Goal: Find specific page/section

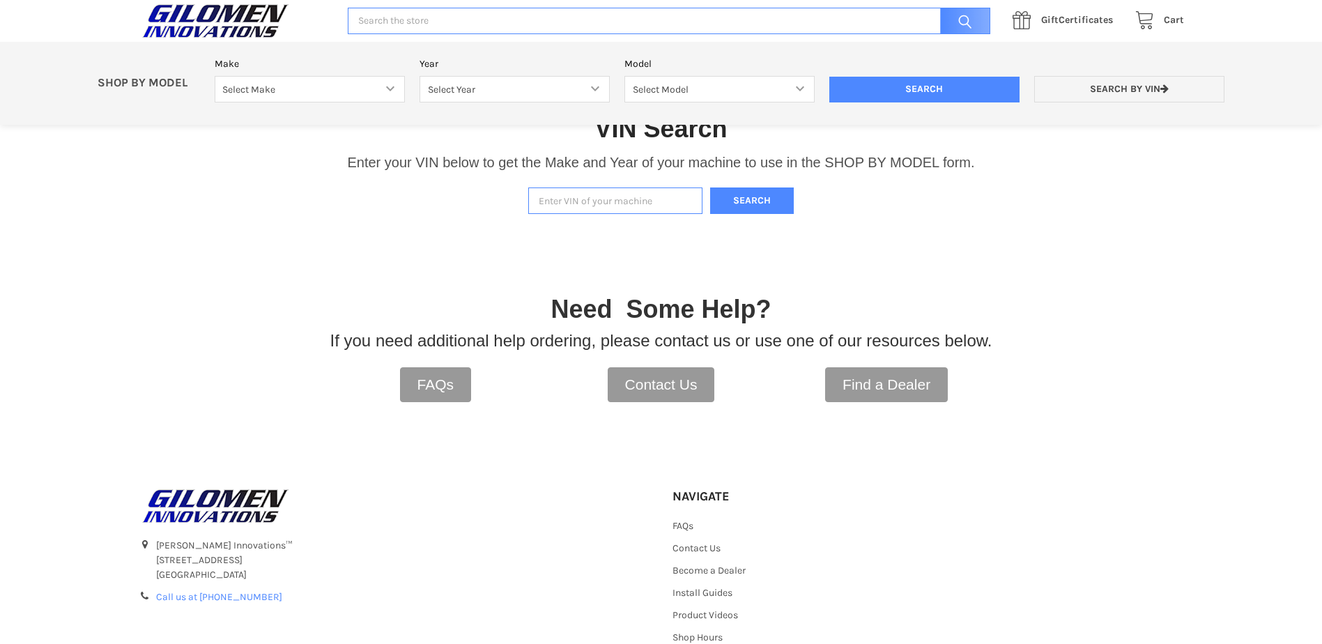
click at [635, 203] on input "Enter VIN of your machine" at bounding box center [615, 200] width 174 height 27
paste input "[US_VEHICLE_IDENTIFICATION_NUMBER]"
type input "[US_VEHICLE_IDENTIFICATION_NUMBER]"
click at [742, 190] on button "Search" at bounding box center [752, 200] width 84 height 27
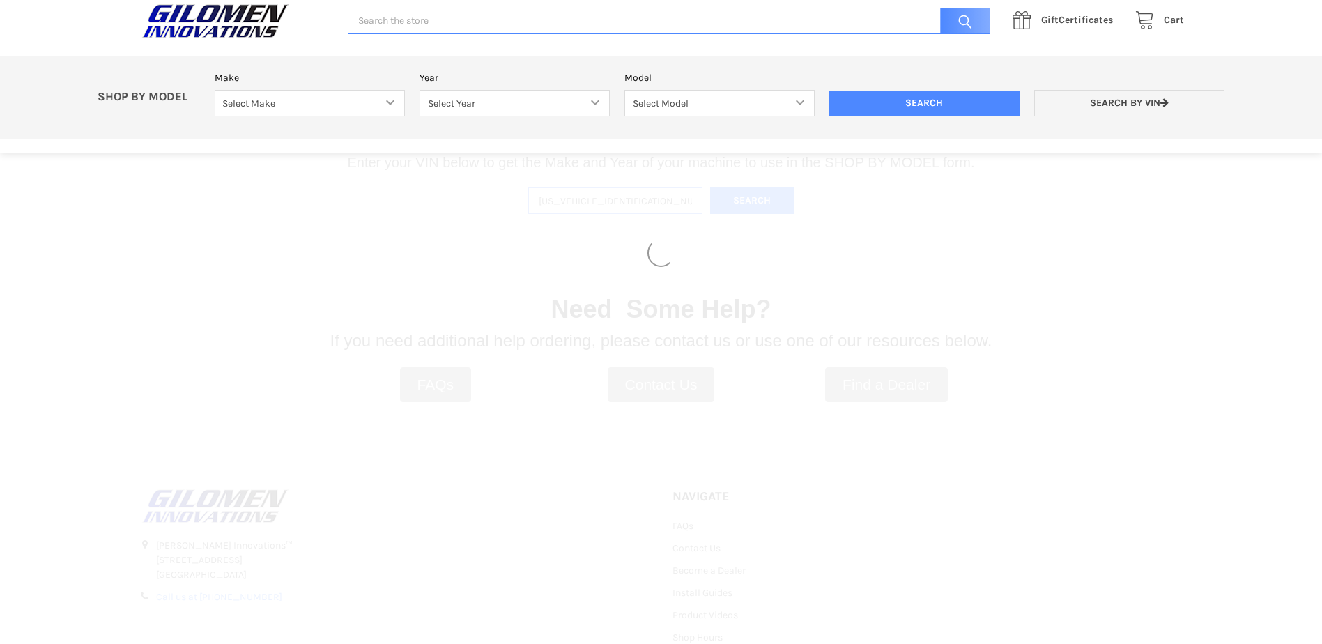
select select "690"
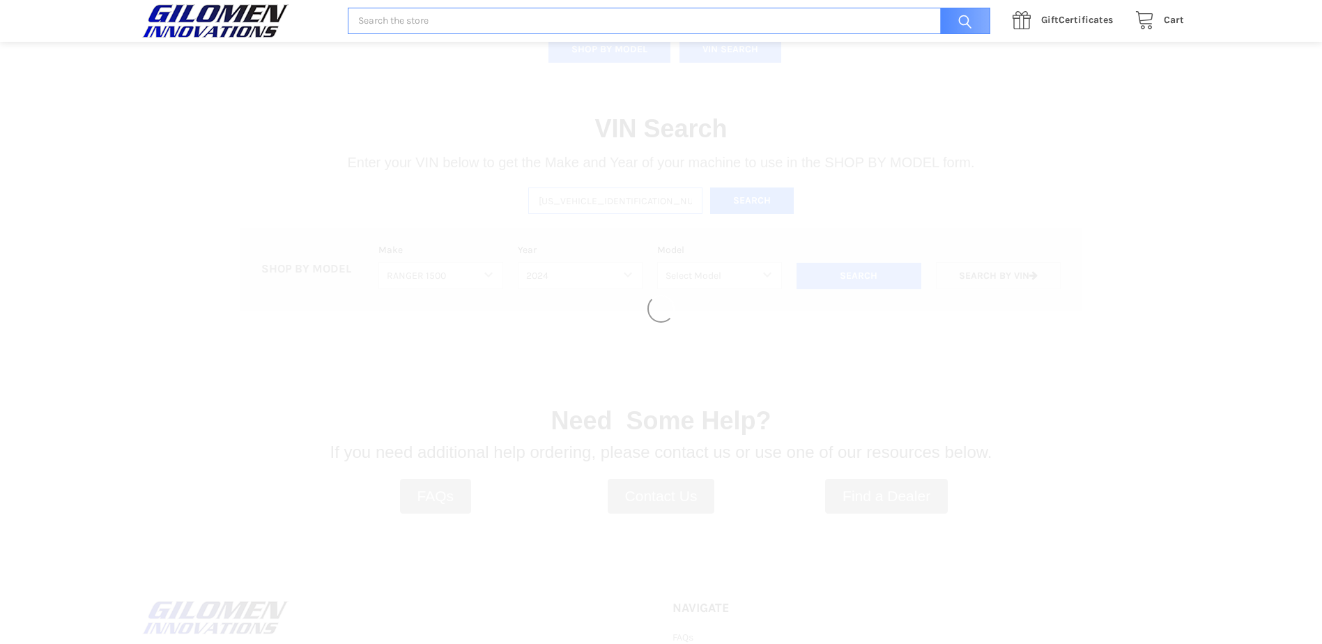
select select "691"
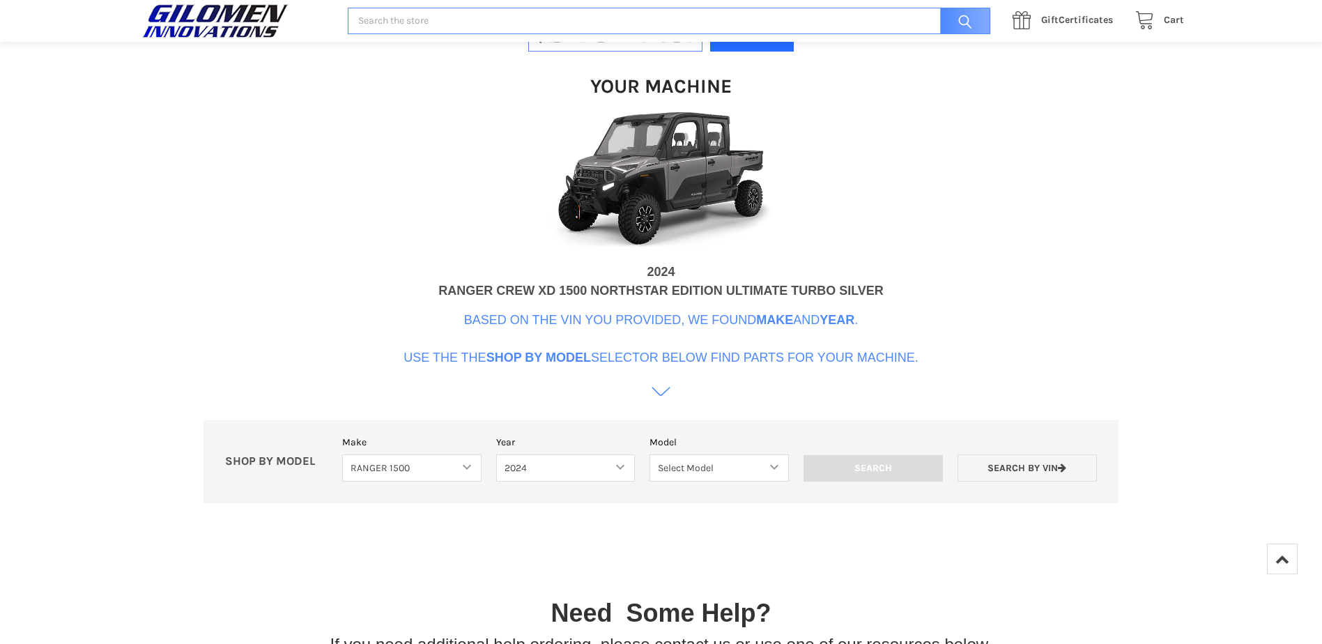
scroll to position [426, 0]
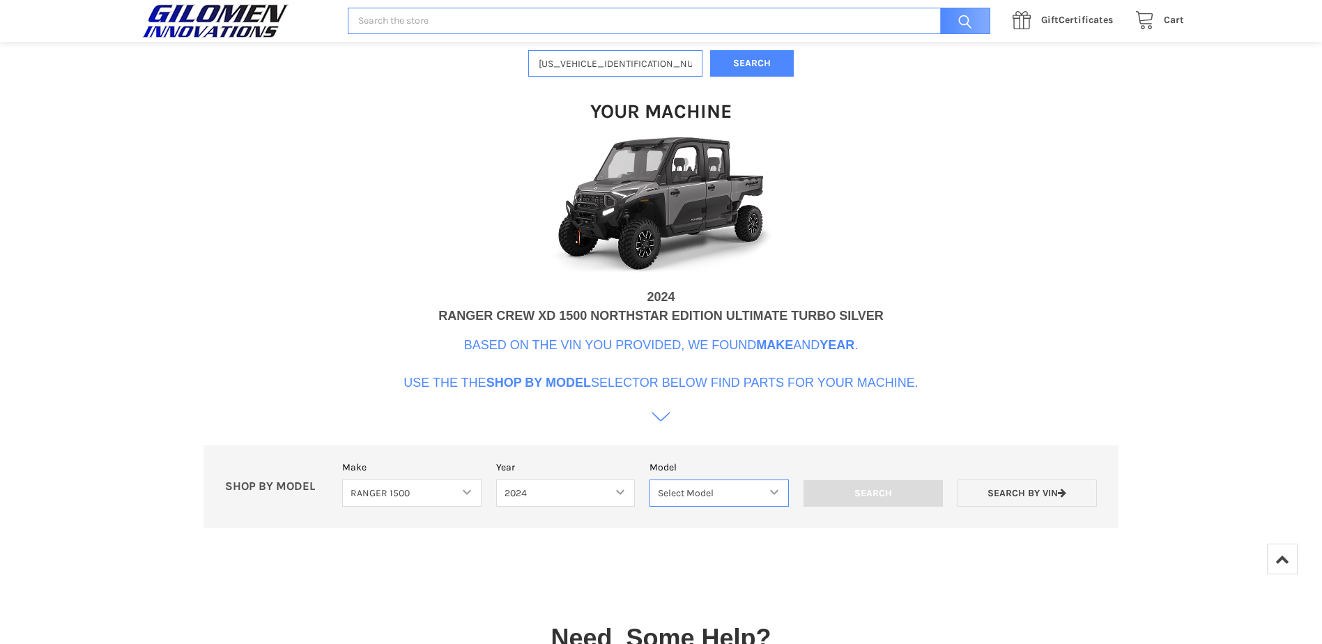
click at [677, 489] on select "Select Model RANGER XD 1500 RANGER XD 1500 NORTHSTAR" at bounding box center [719, 492] width 139 height 27
select select "694"
click at [650, 479] on select "Select Model RANGER XD 1500 RANGER XD 1500 NORTHSTAR" at bounding box center [719, 492] width 139 height 27
click at [823, 495] on input "Search" at bounding box center [873, 493] width 139 height 26
